Goal: Task Accomplishment & Management: Manage account settings

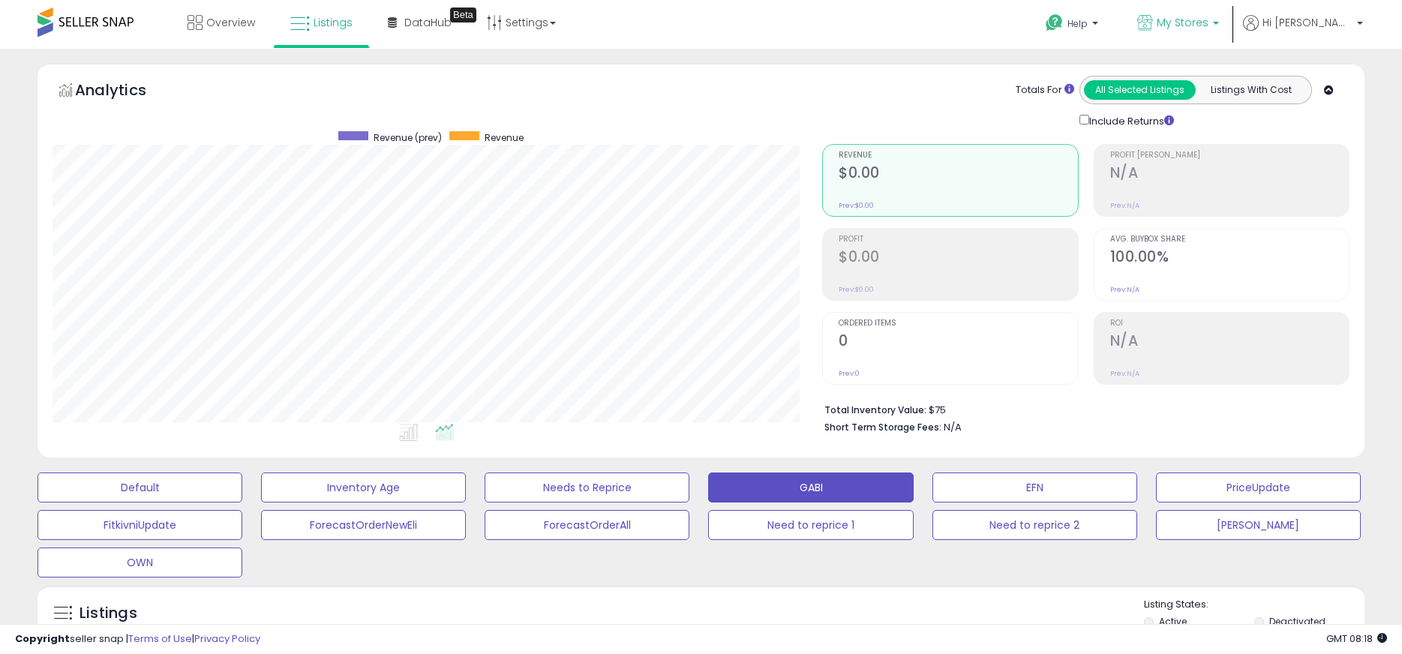
click at [1230, 22] on link "My Stores" at bounding box center [1178, 24] width 104 height 49
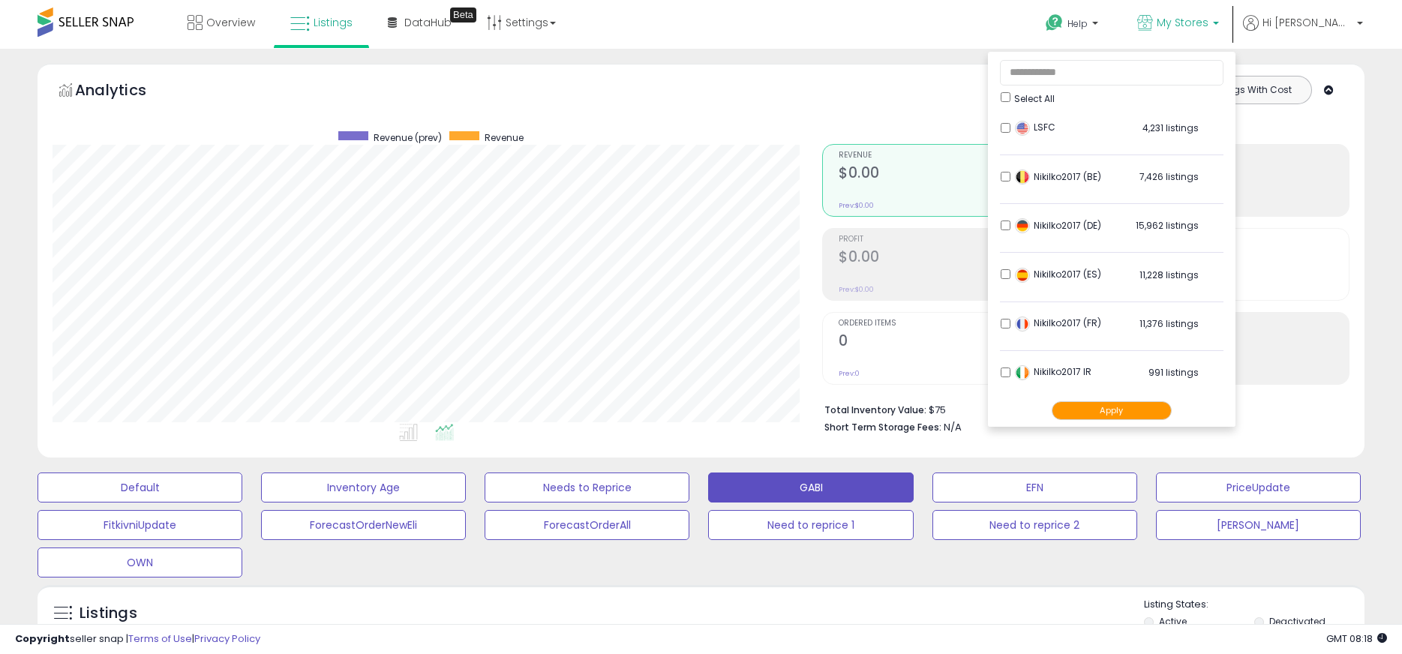
click at [1107, 404] on button "Apply" at bounding box center [1112, 410] width 120 height 19
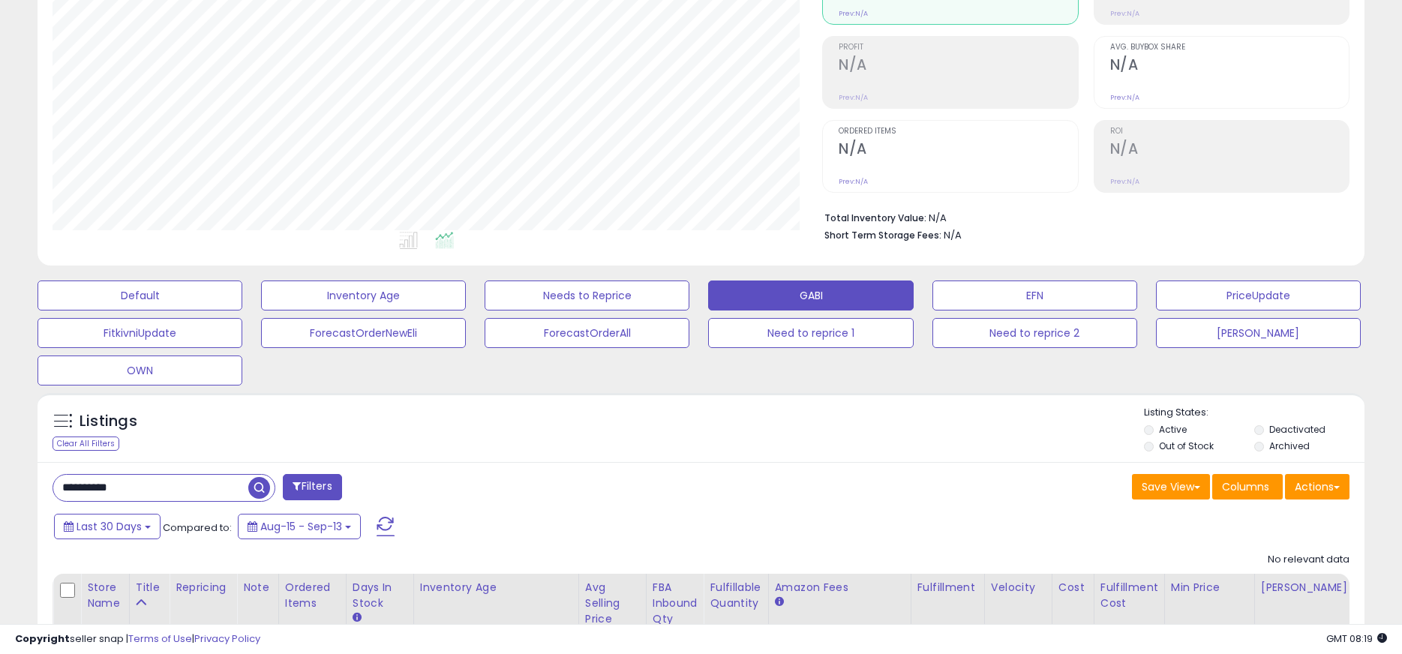
scroll to position [299, 0]
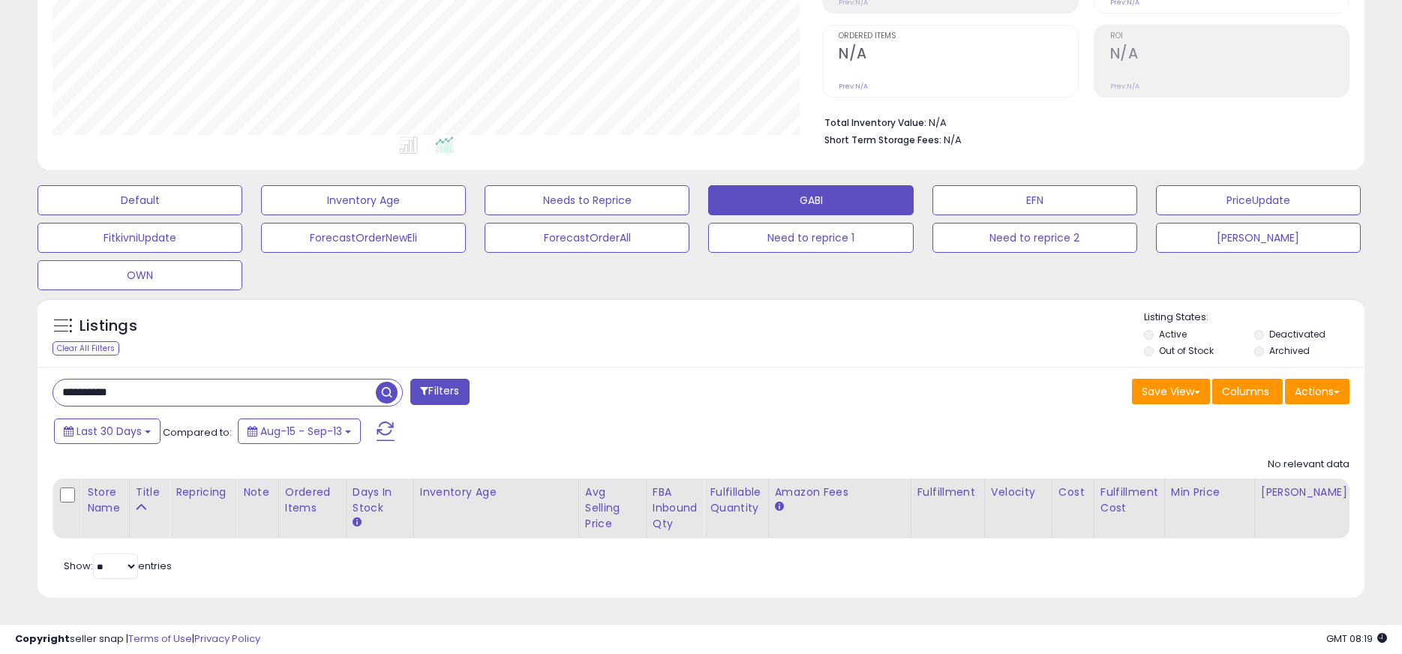
drag, startPoint x: 181, startPoint y: 387, endPoint x: -8, endPoint y: 370, distance: 189.9
click at [0, 367] on html "Unable to login Retrieving listings data.. has not yet accepted the Terms of Us…" at bounding box center [701, 40] width 1402 height 654
paste input "text"
type input "**********"
click at [383, 386] on span "button" at bounding box center [387, 393] width 22 height 22
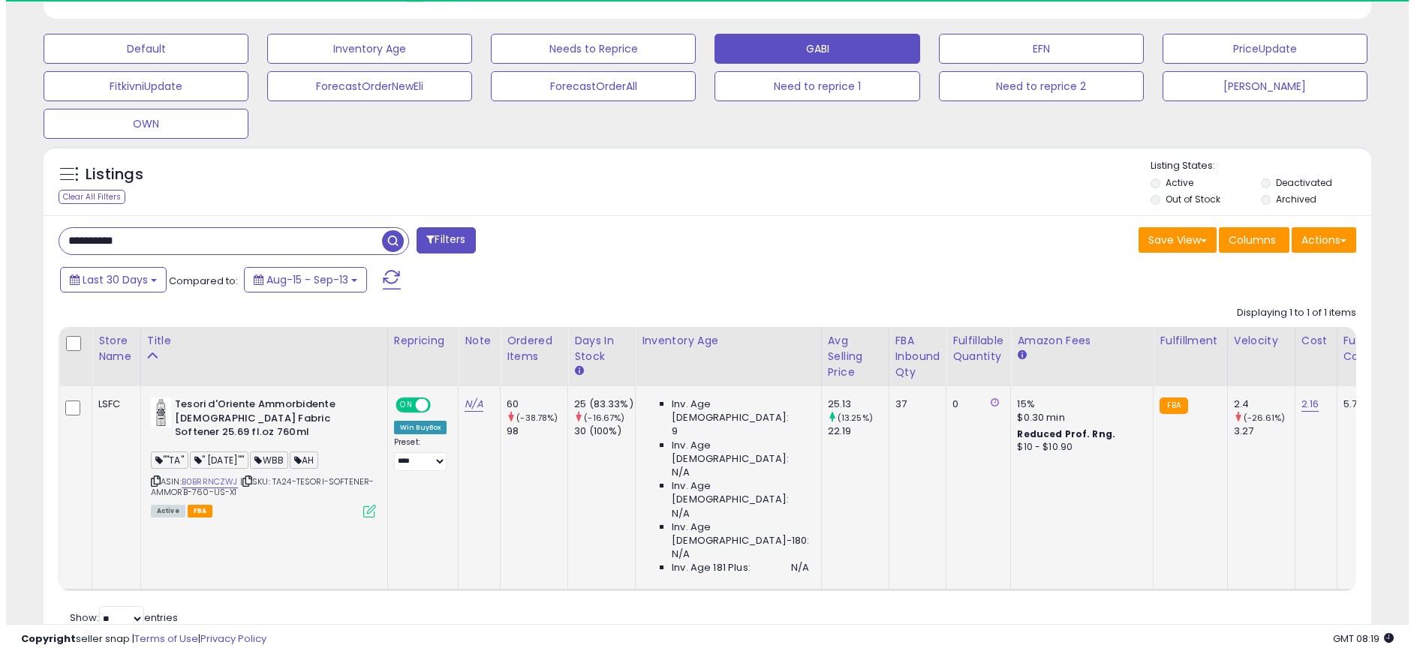
scroll to position [308, 770]
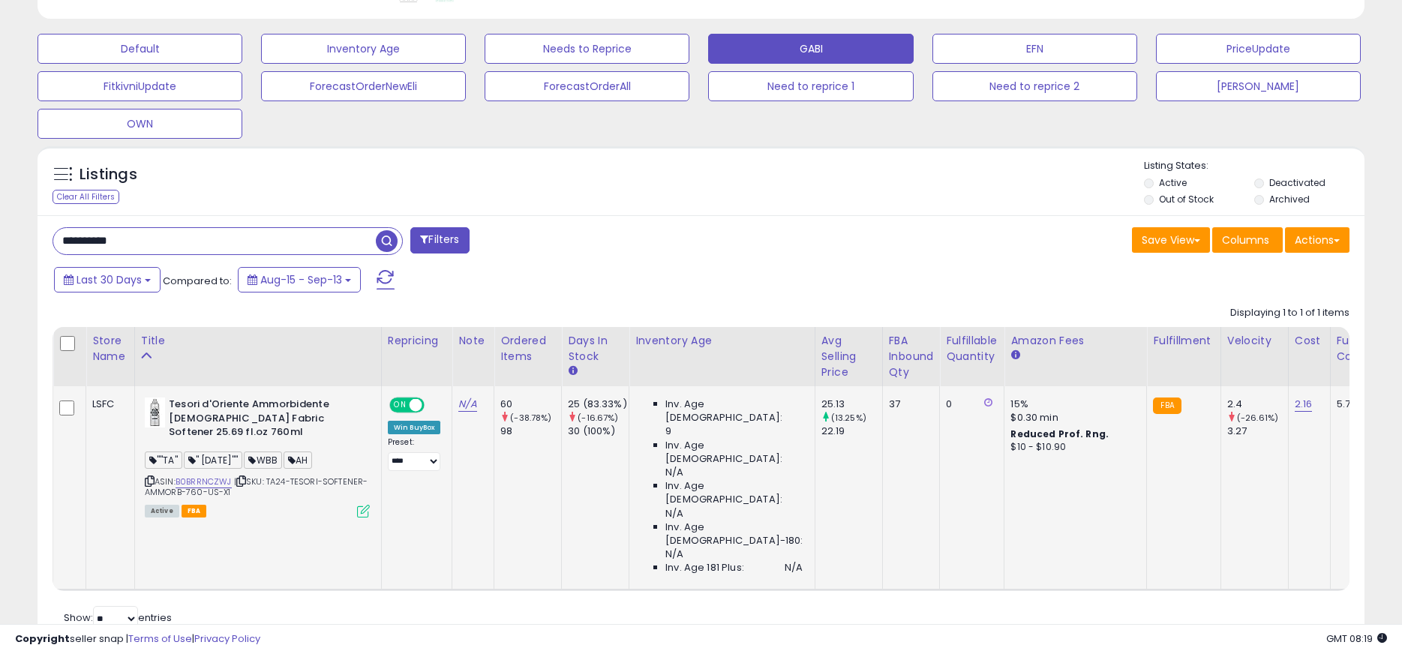
click at [362, 510] on icon at bounding box center [363, 511] width 13 height 13
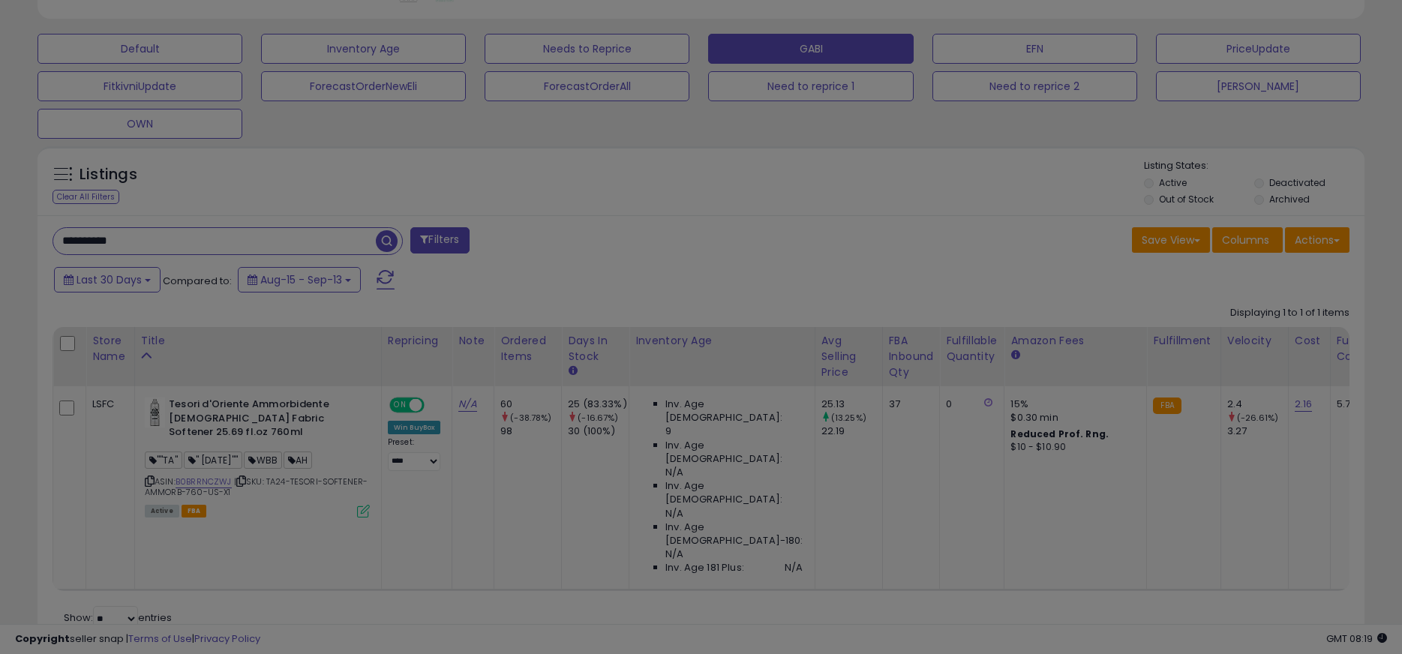
scroll to position [308, 777]
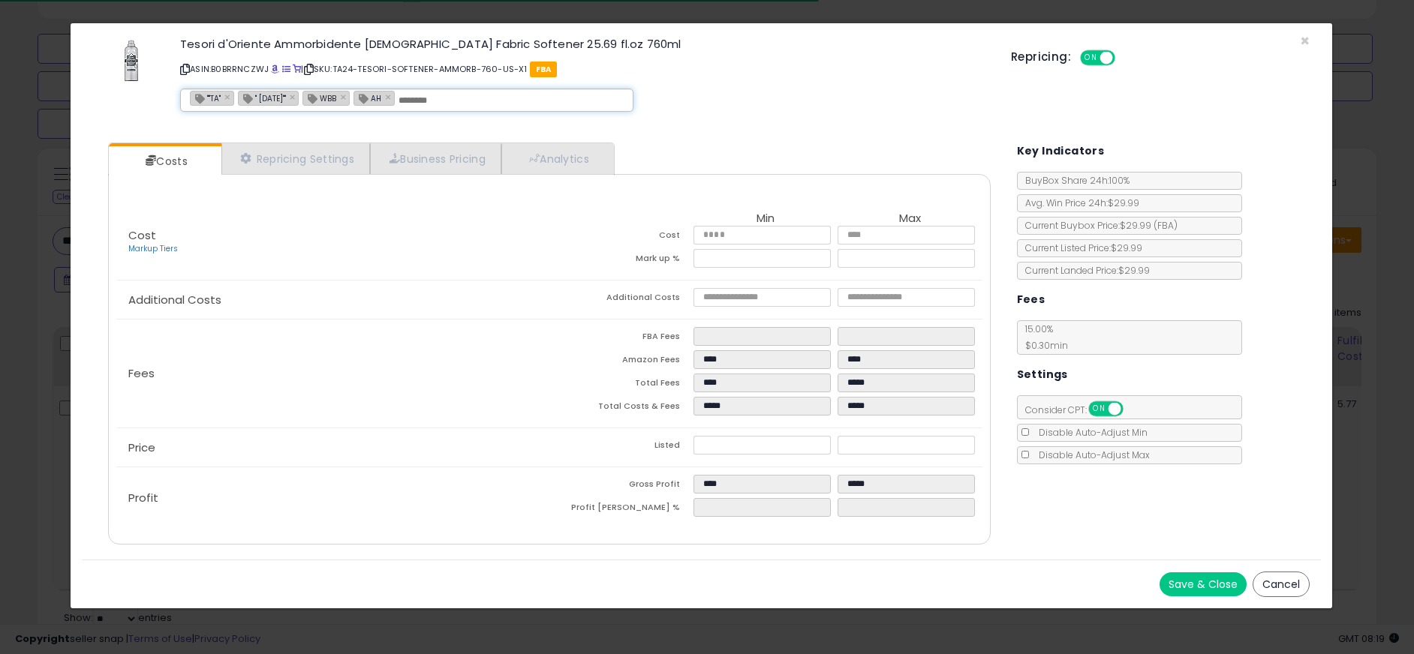
click at [476, 99] on input "text" at bounding box center [510, 101] width 225 height 14
type input "******"
type input "**********"
click at [1189, 578] on button "Save & Close" at bounding box center [1202, 584] width 87 height 24
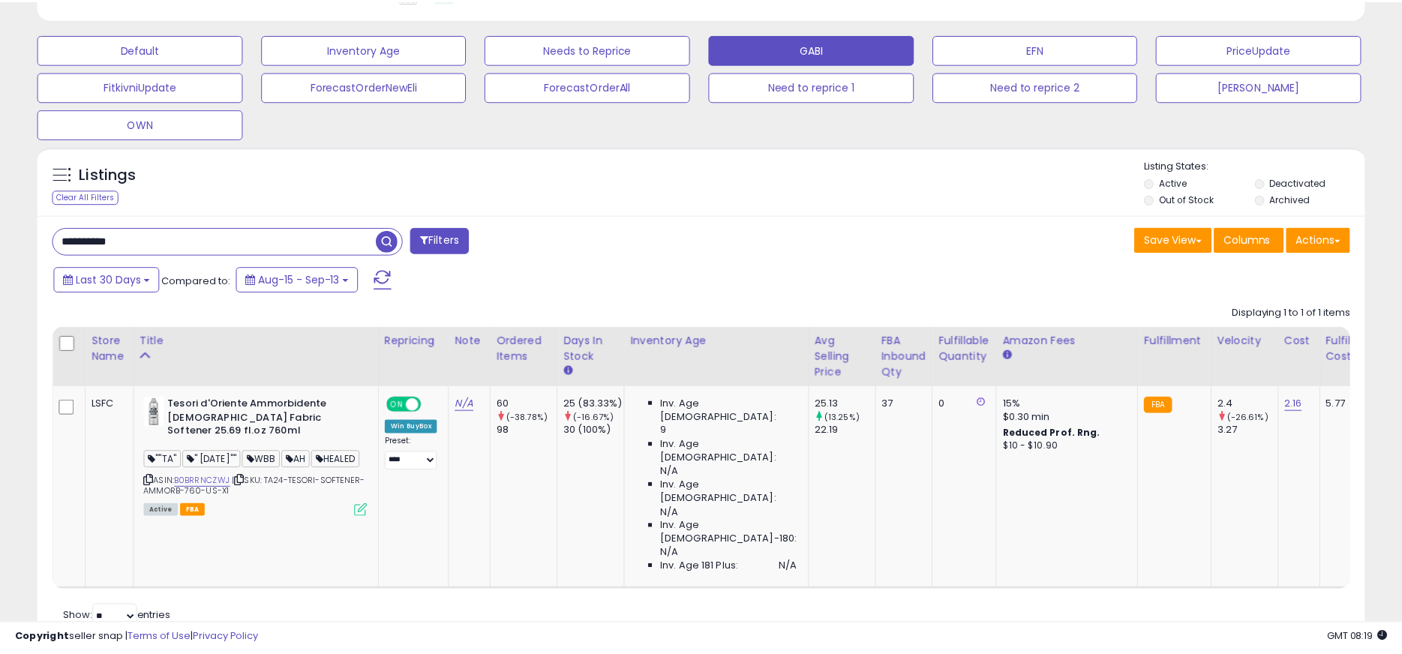
scroll to position [749963, 749501]
